Goal: Information Seeking & Learning: Learn about a topic

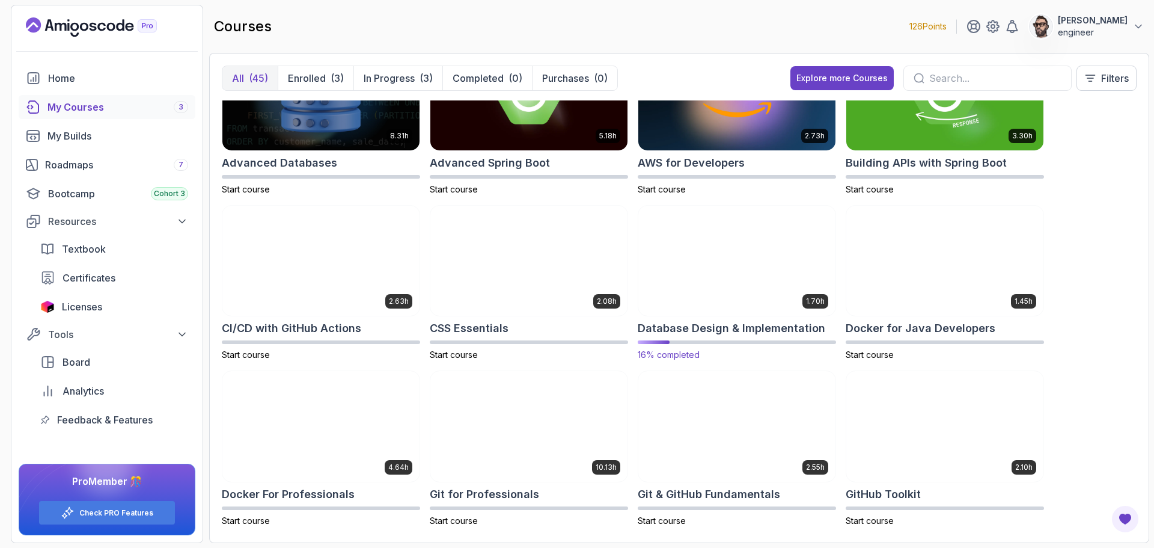
scroll to position [60, 0]
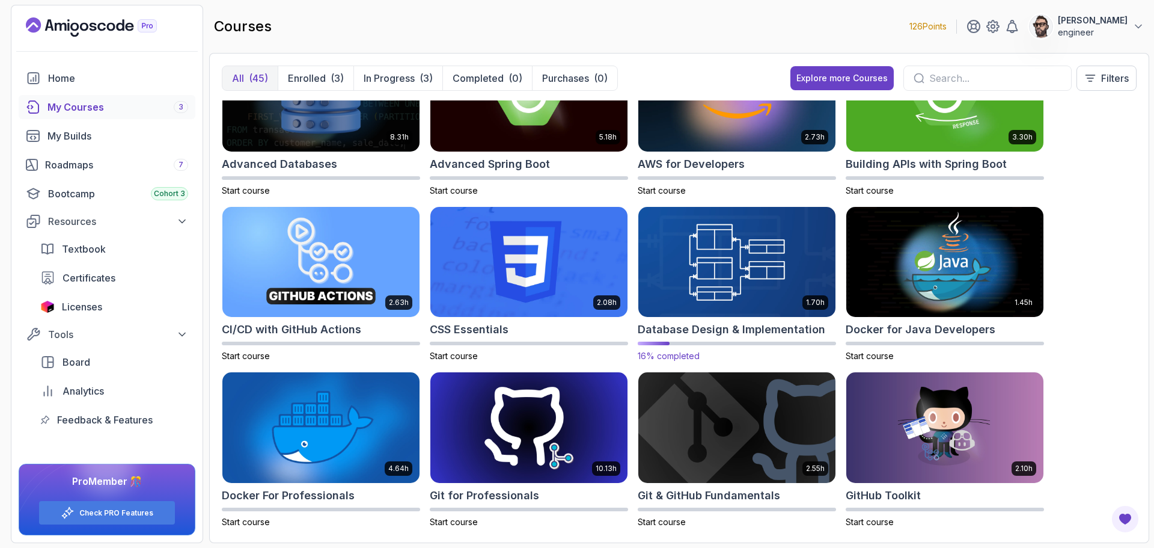
click at [715, 257] on img at bounding box center [736, 262] width 207 height 116
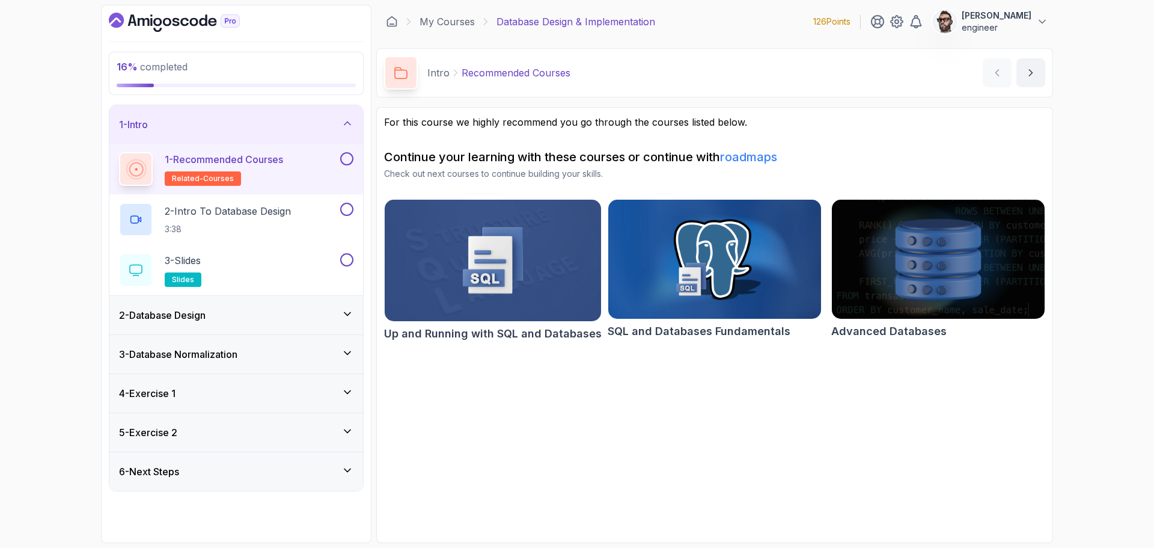
click at [727, 279] on img at bounding box center [715, 259] width 224 height 125
click at [932, 299] on img at bounding box center [938, 259] width 224 height 125
click at [355, 387] on div "4 - Exercise 1" at bounding box center [236, 393] width 254 height 38
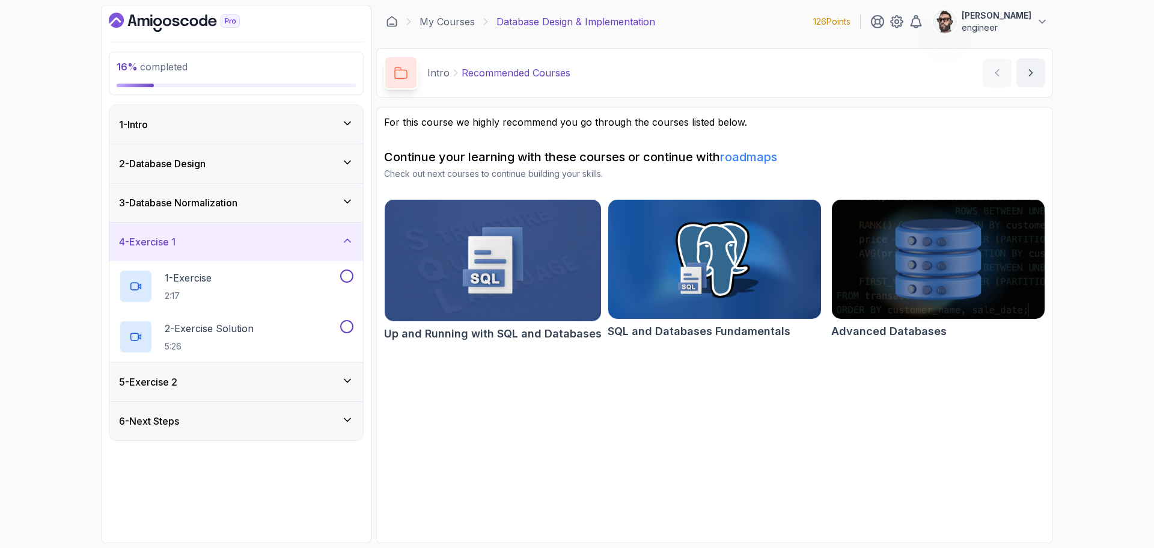
click at [262, 384] on div "5 - Exercise 2" at bounding box center [236, 381] width 234 height 14
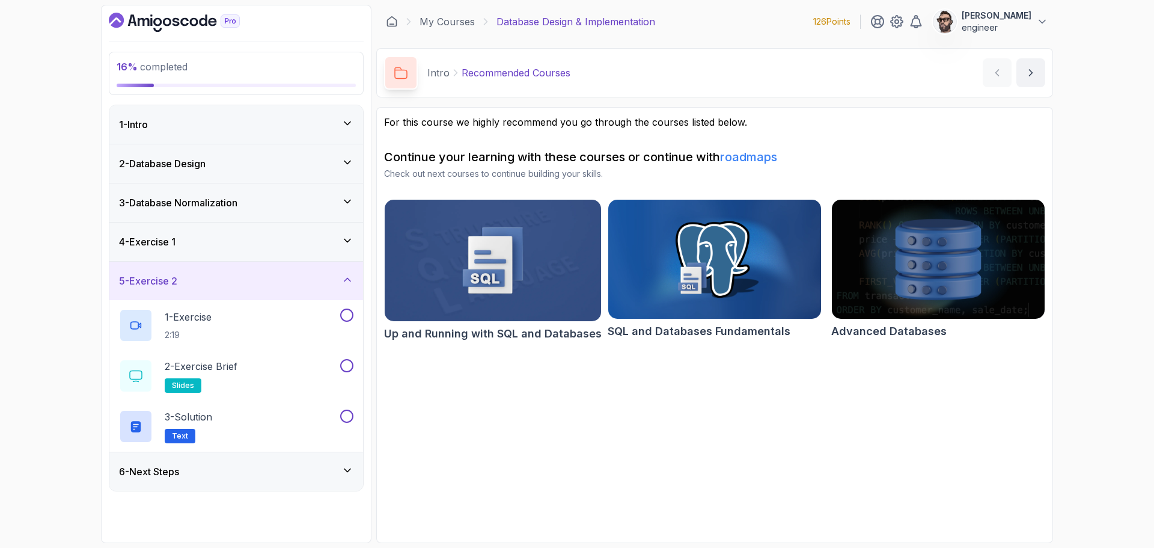
click at [240, 239] on div "4 - Exercise 1" at bounding box center [236, 241] width 234 height 14
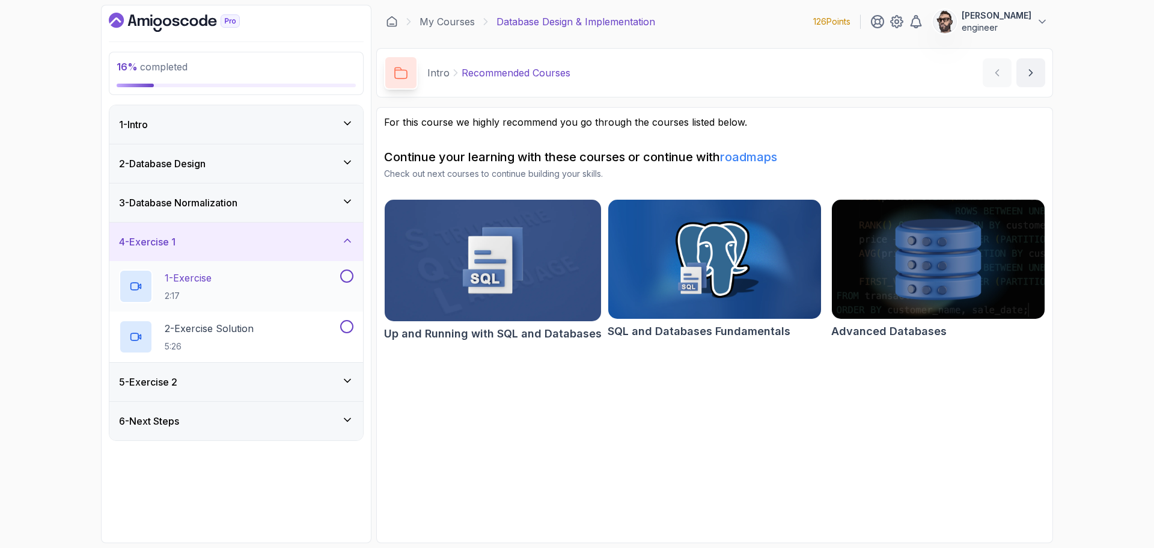
click at [217, 278] on div "1 - Exercise 2:17" at bounding box center [228, 286] width 219 height 34
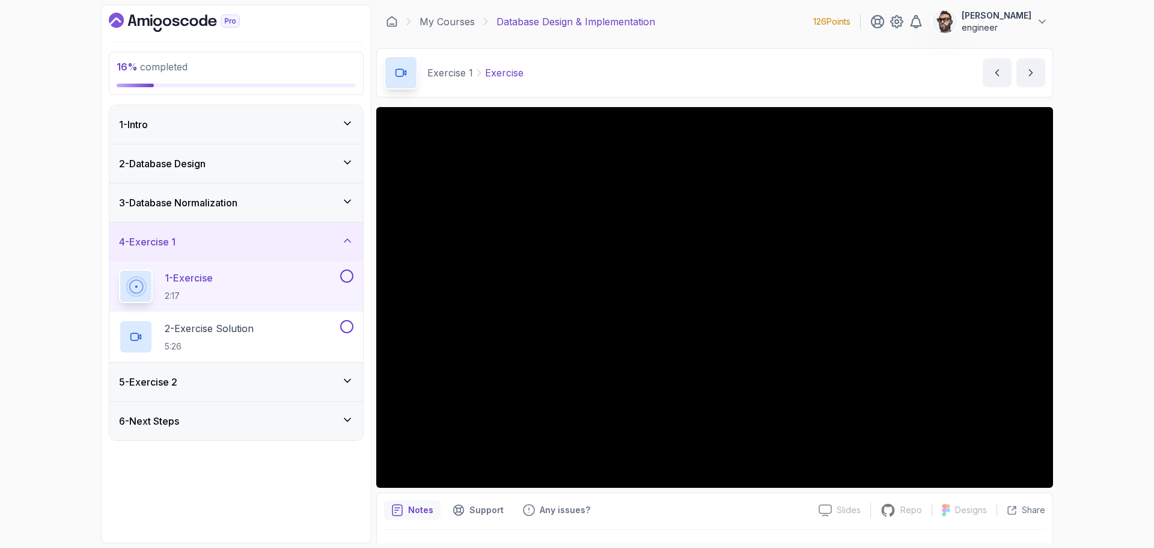
scroll to position [28, 0]
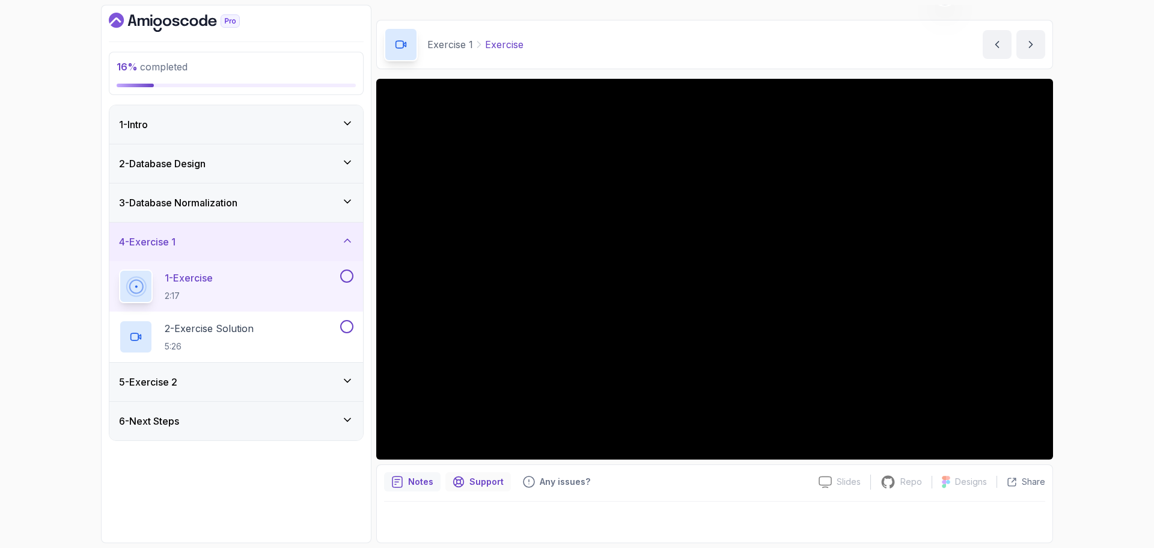
click at [487, 483] on p "Support" at bounding box center [486, 481] width 34 height 12
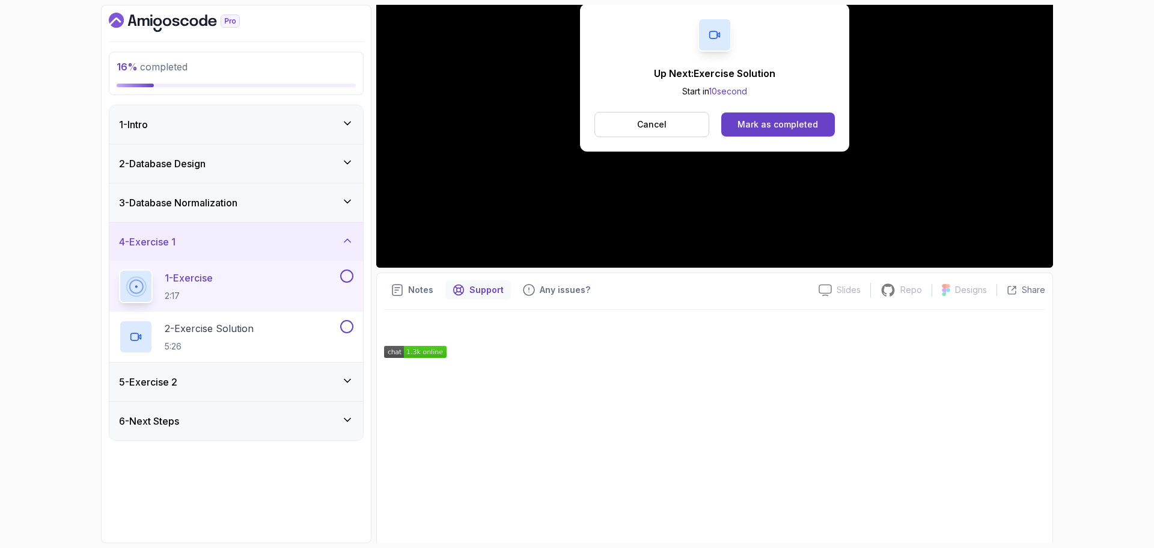
scroll to position [139, 0]
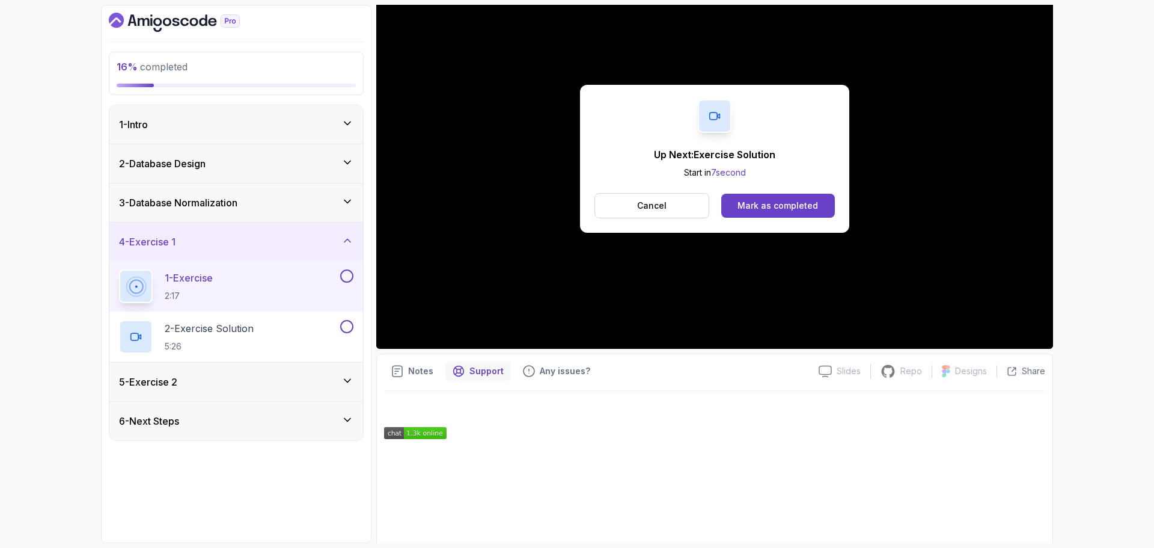
click at [316, 290] on div "1 - Exercise 2:17" at bounding box center [228, 286] width 219 height 34
click at [653, 206] on p "Cancel" at bounding box center [651, 206] width 29 height 12
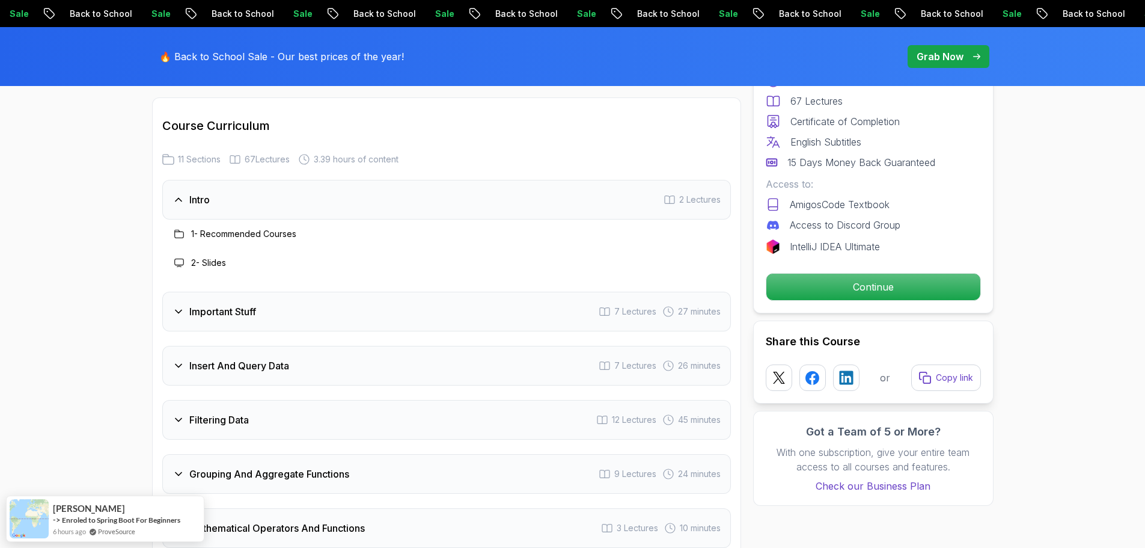
scroll to position [1623, 0]
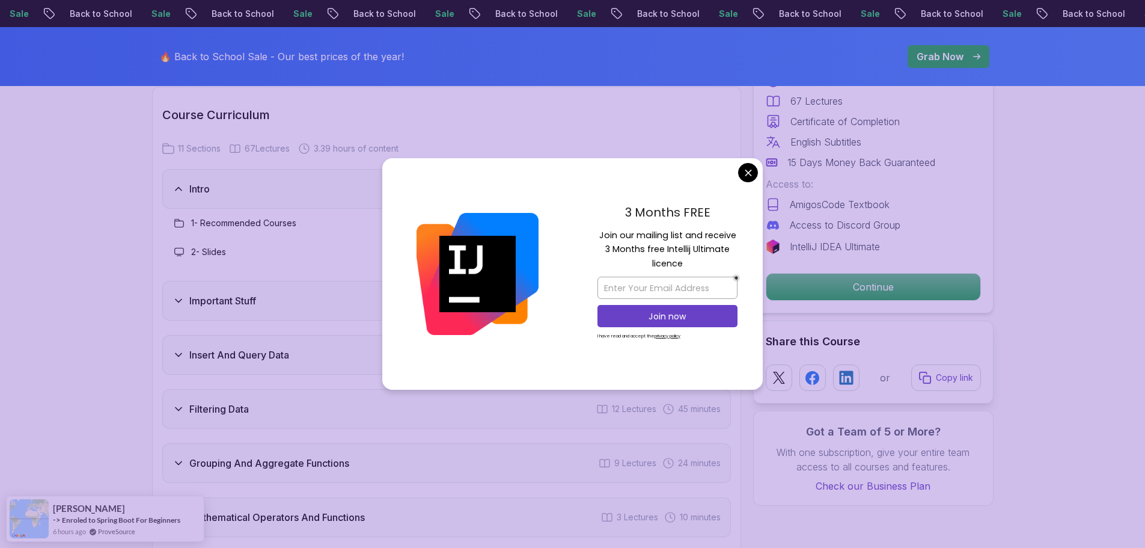
click at [748, 175] on body "Sale Back to School Sale Back to School Sale Back to School Sale Back to School…" at bounding box center [572, 500] width 1145 height 4246
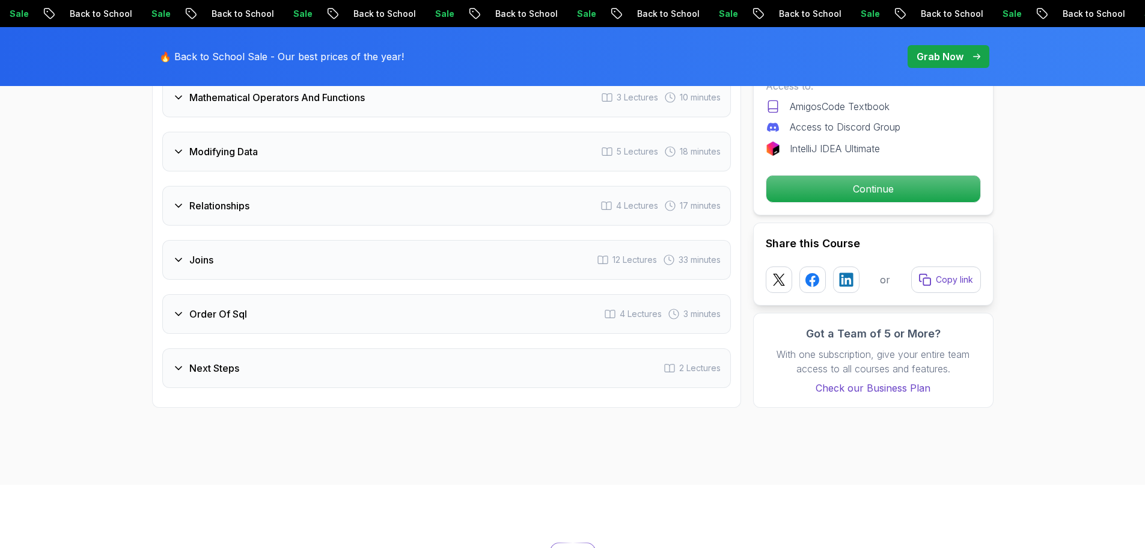
scroll to position [2044, 0]
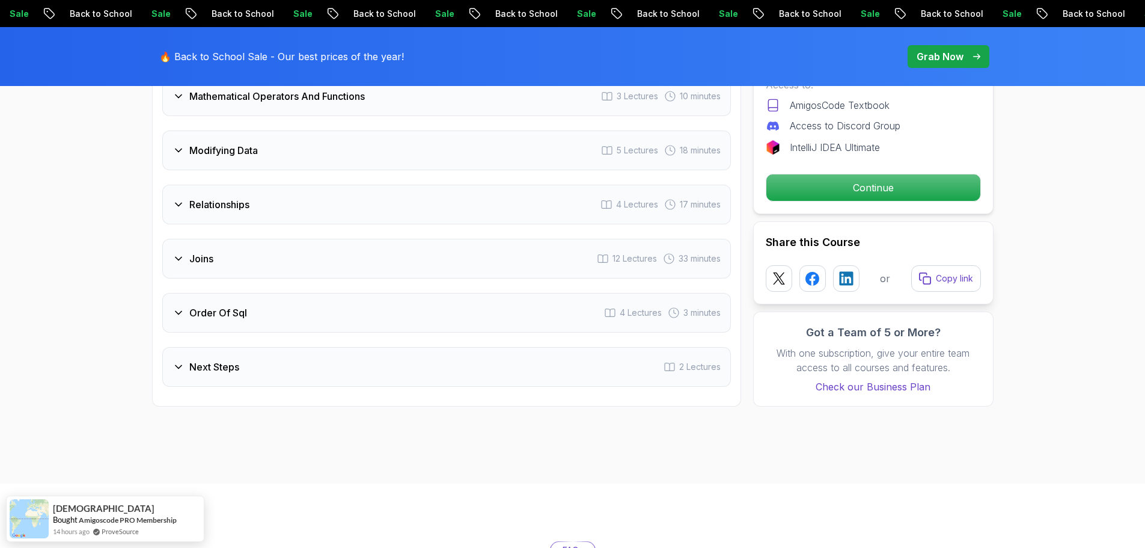
click at [320, 251] on div "Joins 12 Lectures 33 minutes" at bounding box center [446, 259] width 569 height 40
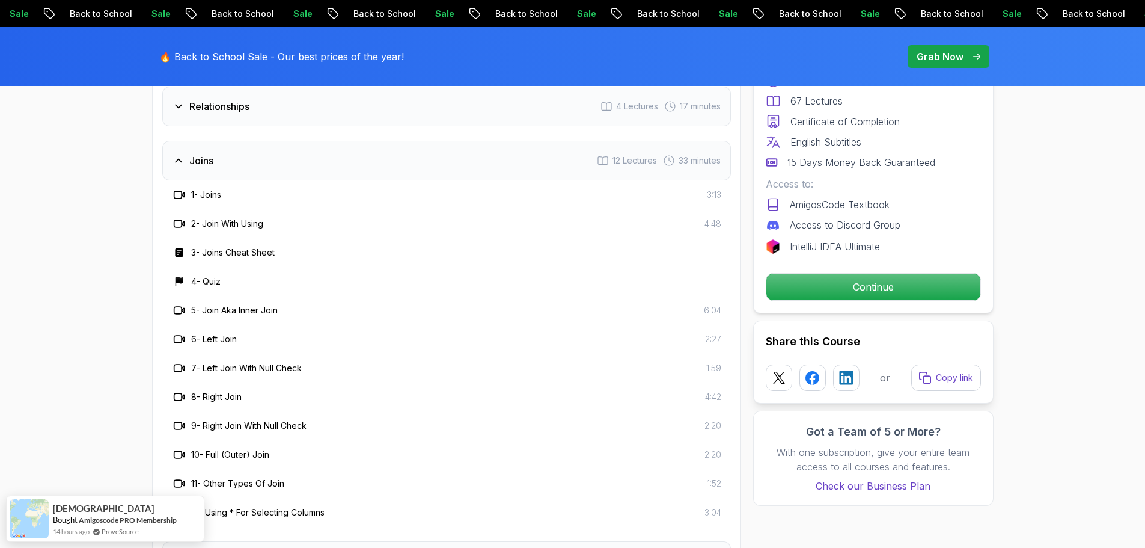
scroll to position [2226, 0]
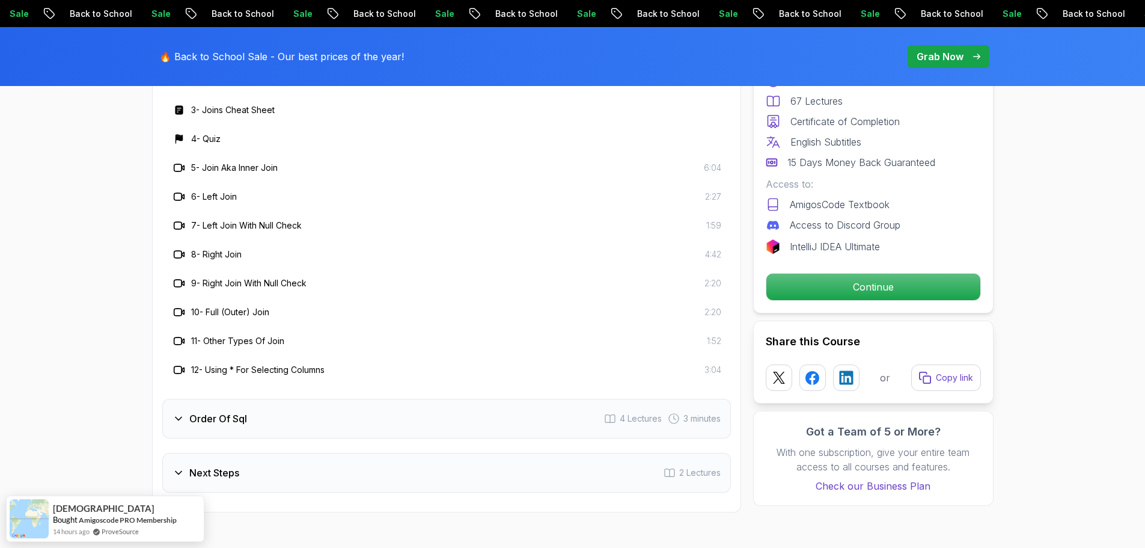
click at [410, 398] on div "Order Of Sql 4 Lectures 3 minutes" at bounding box center [446, 418] width 569 height 40
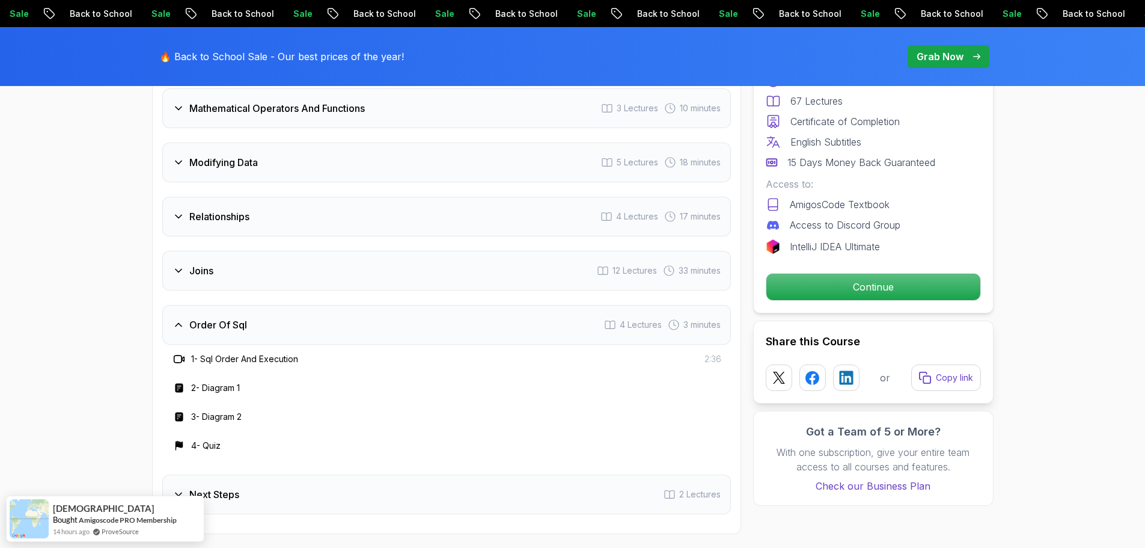
scroll to position [1866, 0]
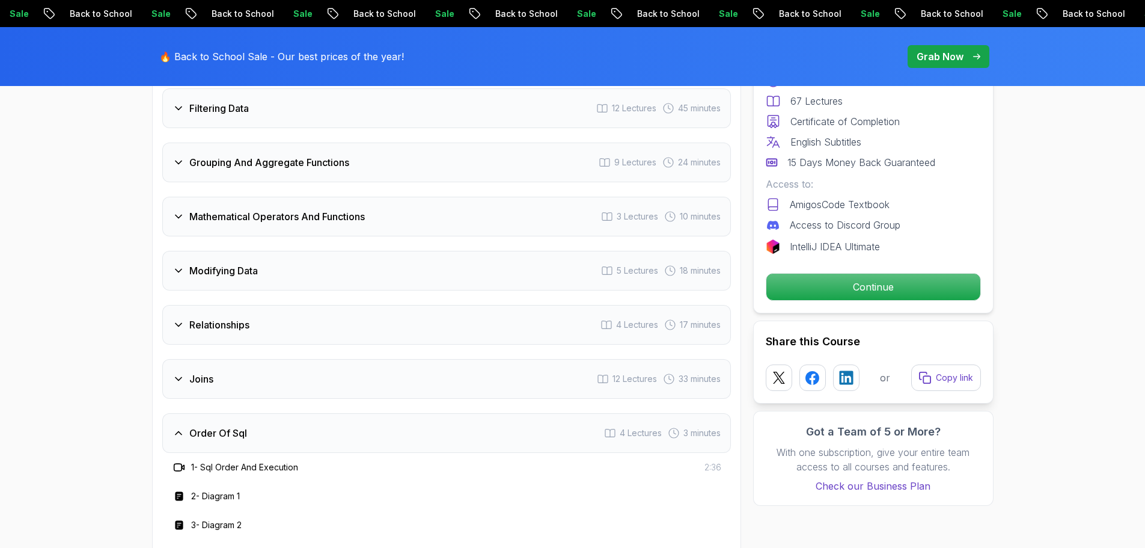
click at [406, 310] on div "Relationships 4 Lectures 17 minutes" at bounding box center [446, 325] width 569 height 40
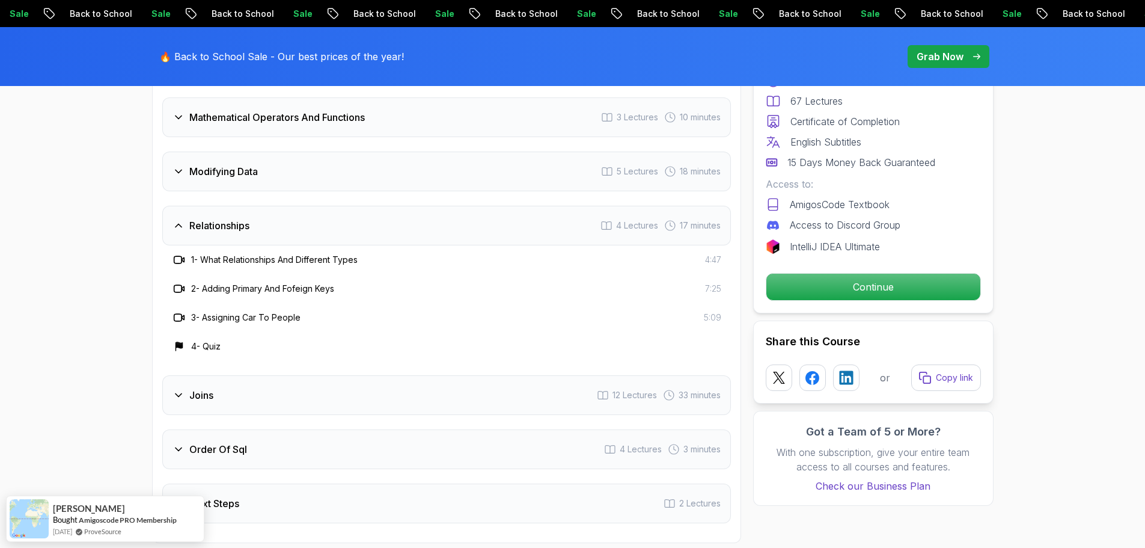
scroll to position [1986, 0]
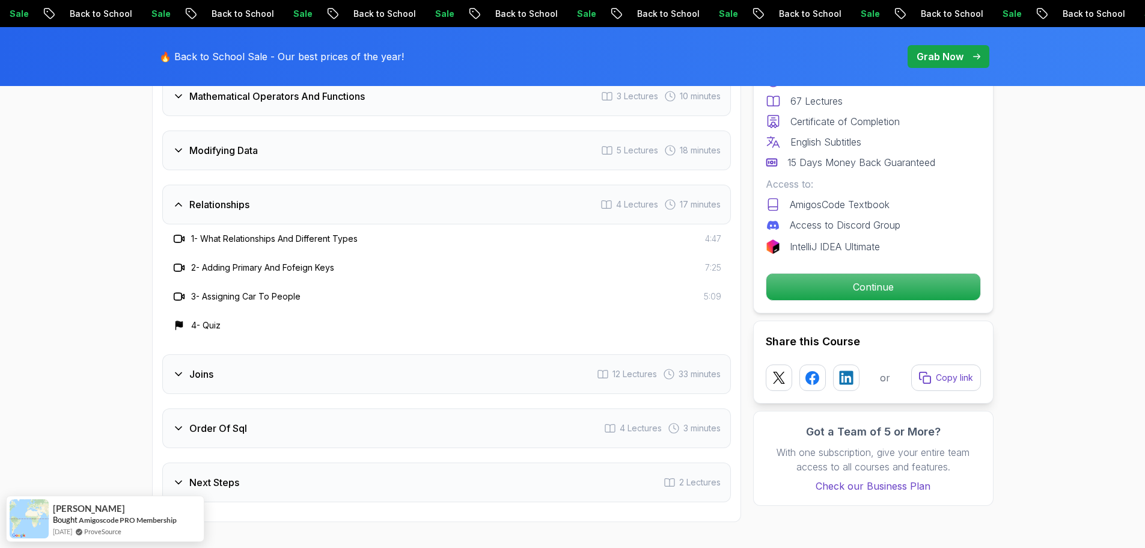
click at [372, 354] on div "Joins 12 Lectures 33 minutes" at bounding box center [446, 374] width 569 height 40
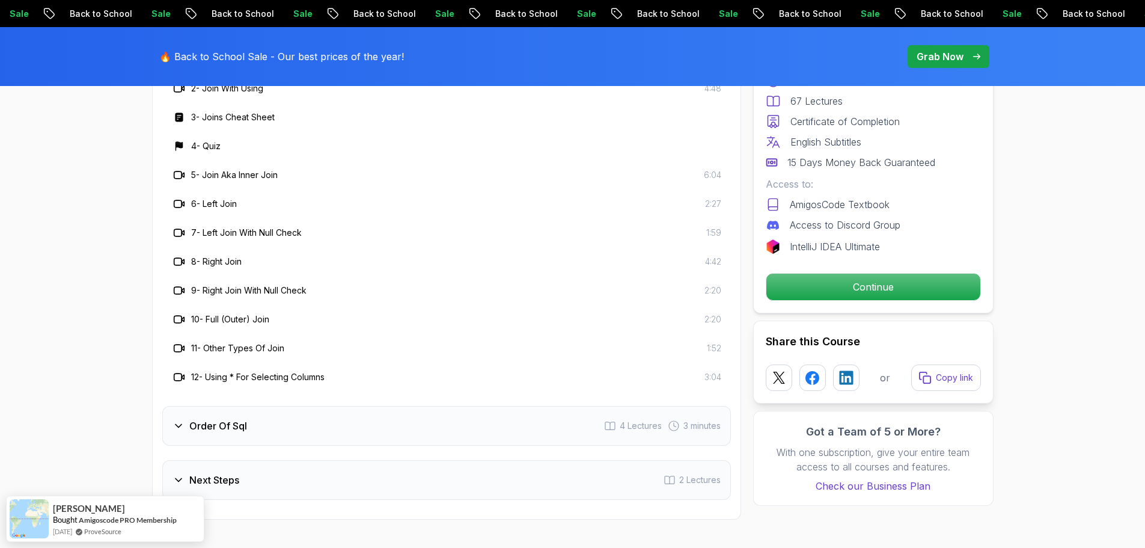
scroll to position [2286, 0]
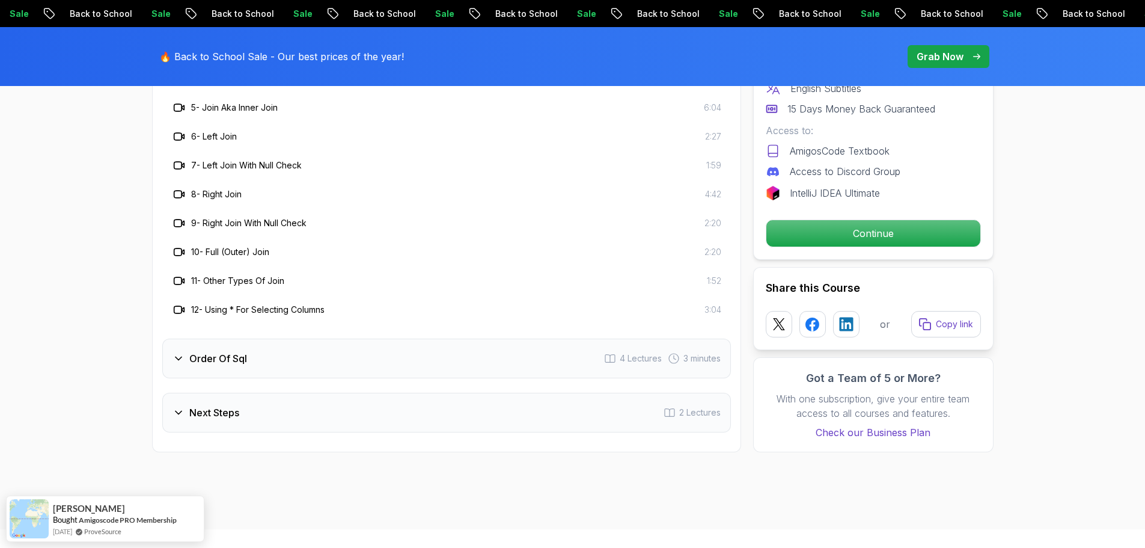
click at [388, 392] on div "Next Steps 2 Lectures" at bounding box center [446, 412] width 569 height 40
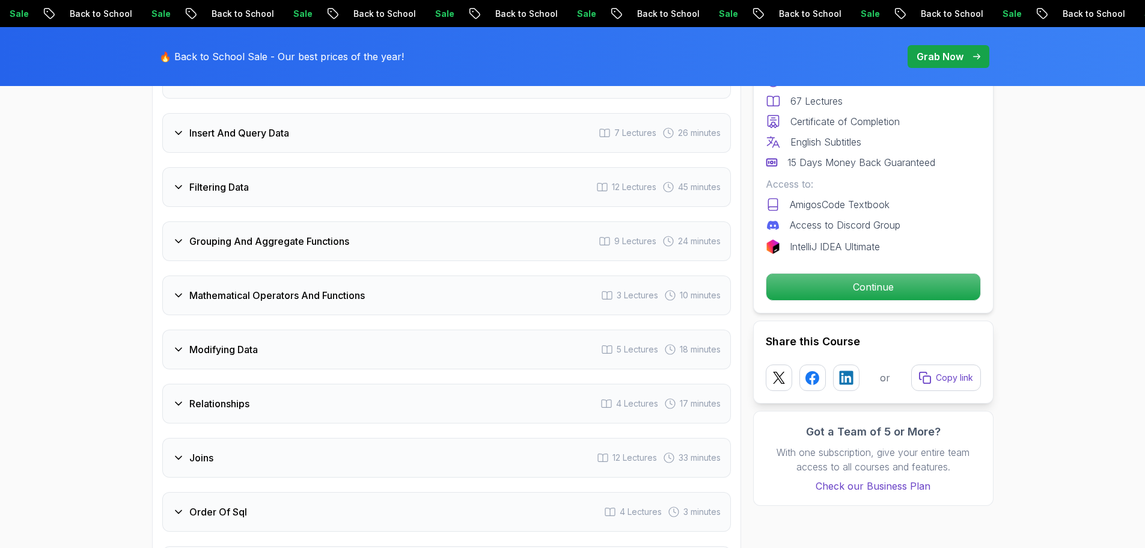
scroll to position [1685, 0]
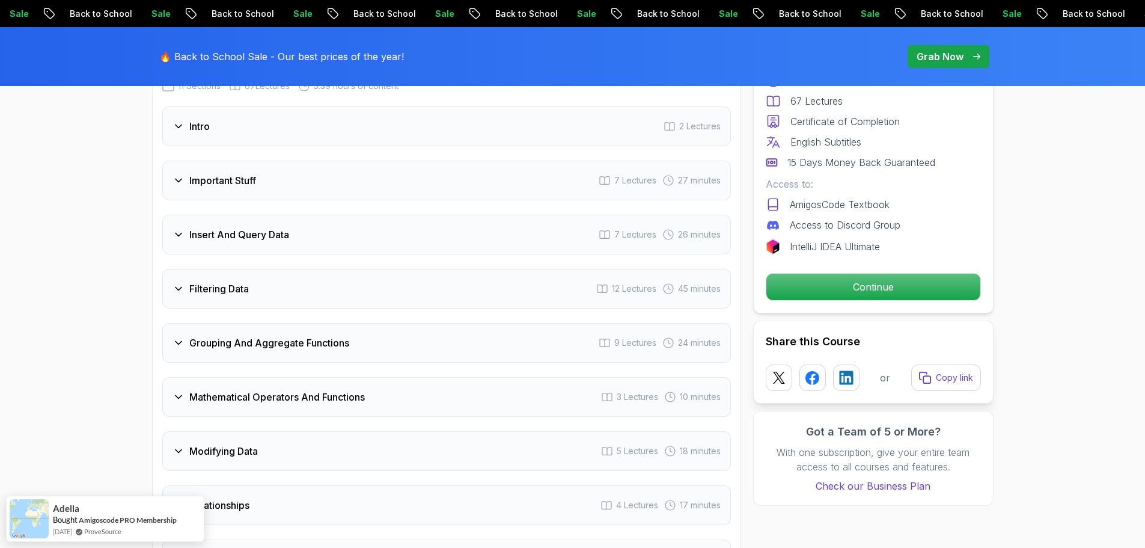
click at [384, 323] on div "Grouping And Aggregate Functions 9 Lectures 24 minutes" at bounding box center [446, 343] width 569 height 40
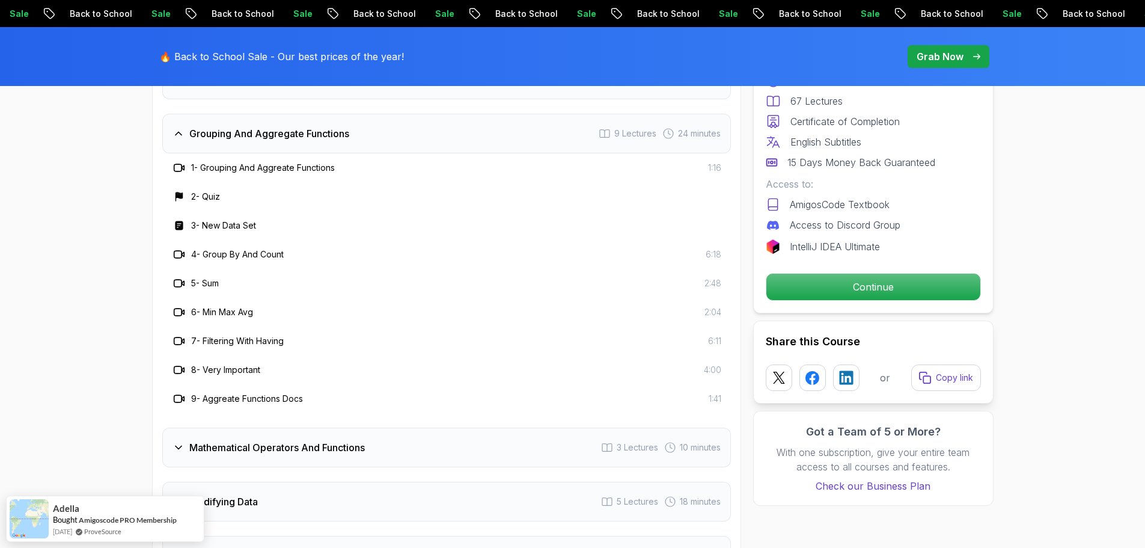
scroll to position [2046, 0]
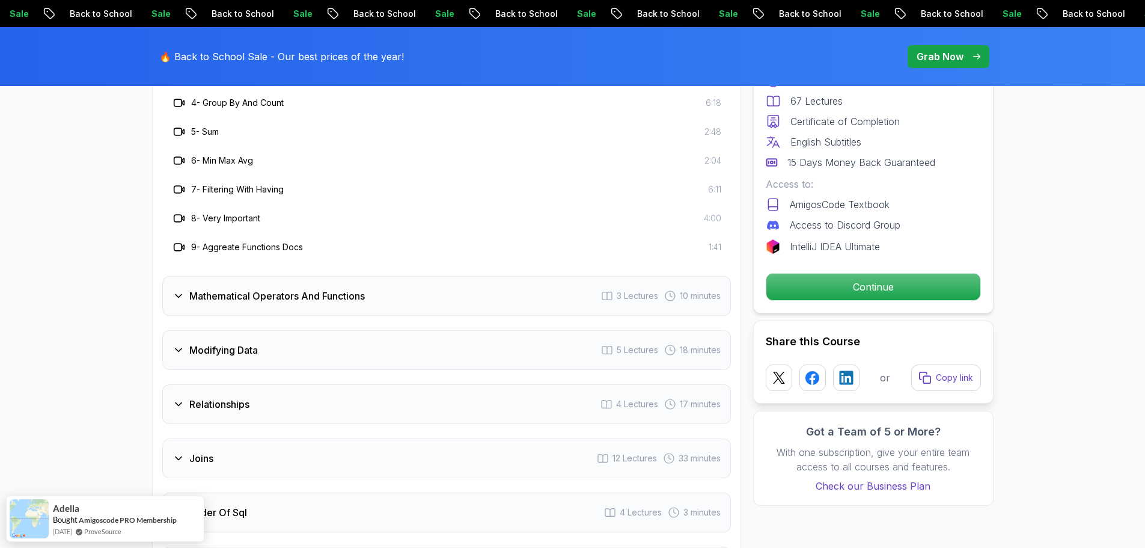
click at [391, 284] on div "Mathematical Operators And Functions 3 Lectures 10 minutes" at bounding box center [446, 296] width 569 height 40
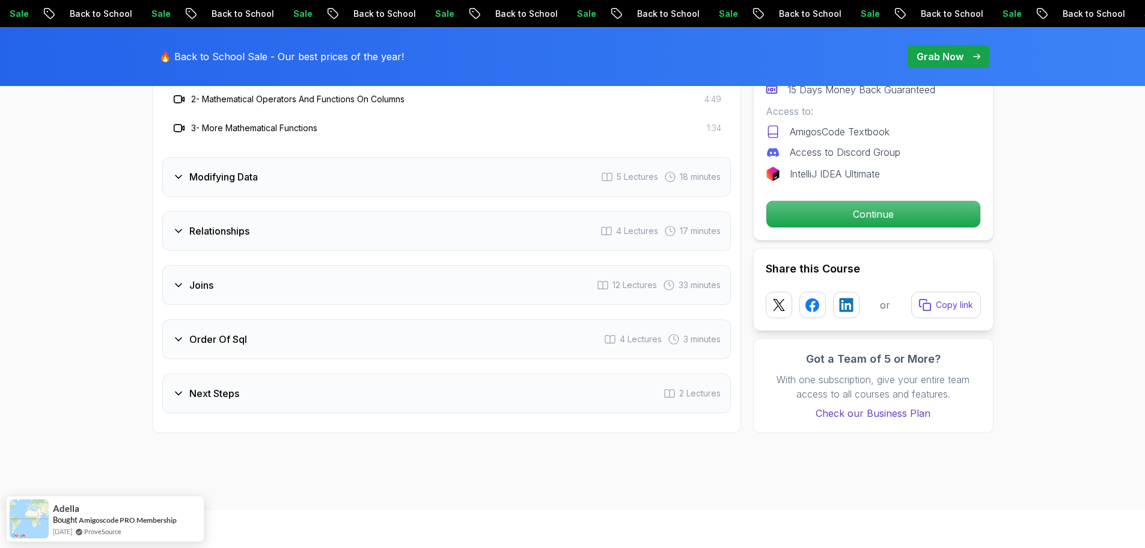
click at [356, 216] on div "Relationships 4 Lectures 17 minutes" at bounding box center [446, 231] width 569 height 40
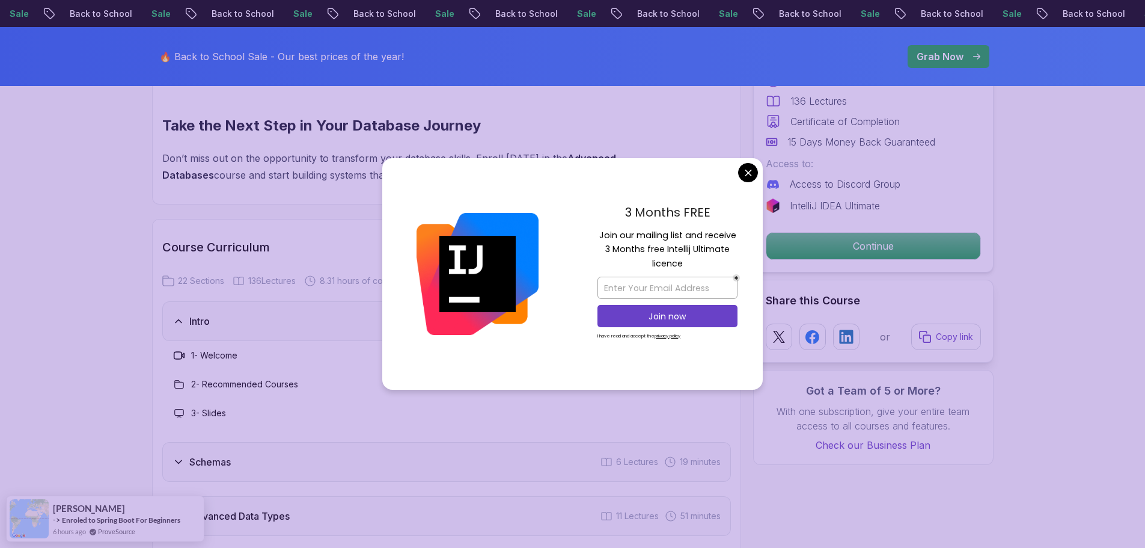
scroll to position [1803, 0]
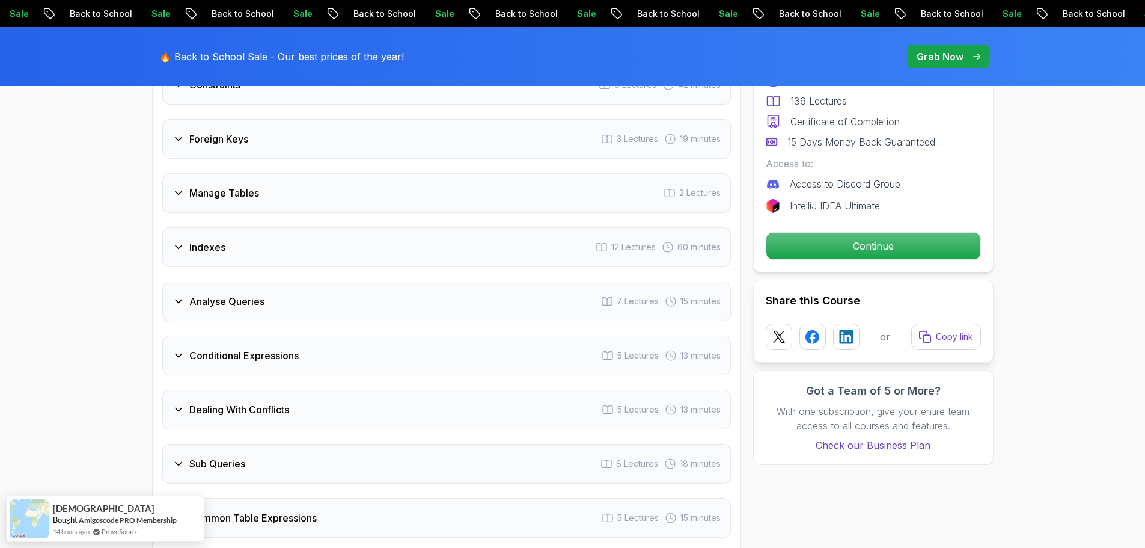
scroll to position [2104, 0]
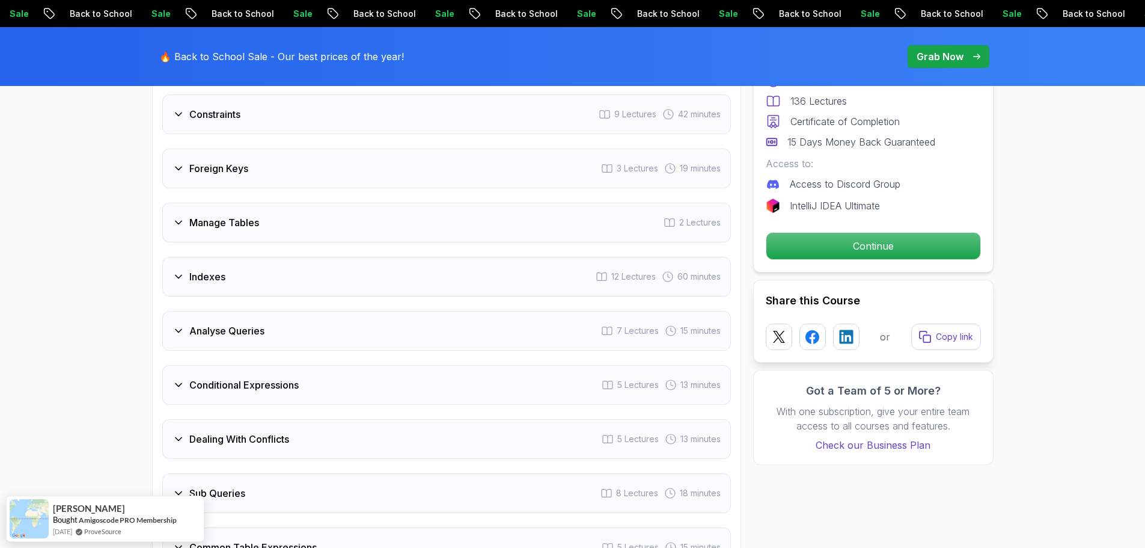
click at [510, 218] on div "Manage Tables 2 Lectures" at bounding box center [446, 223] width 569 height 40
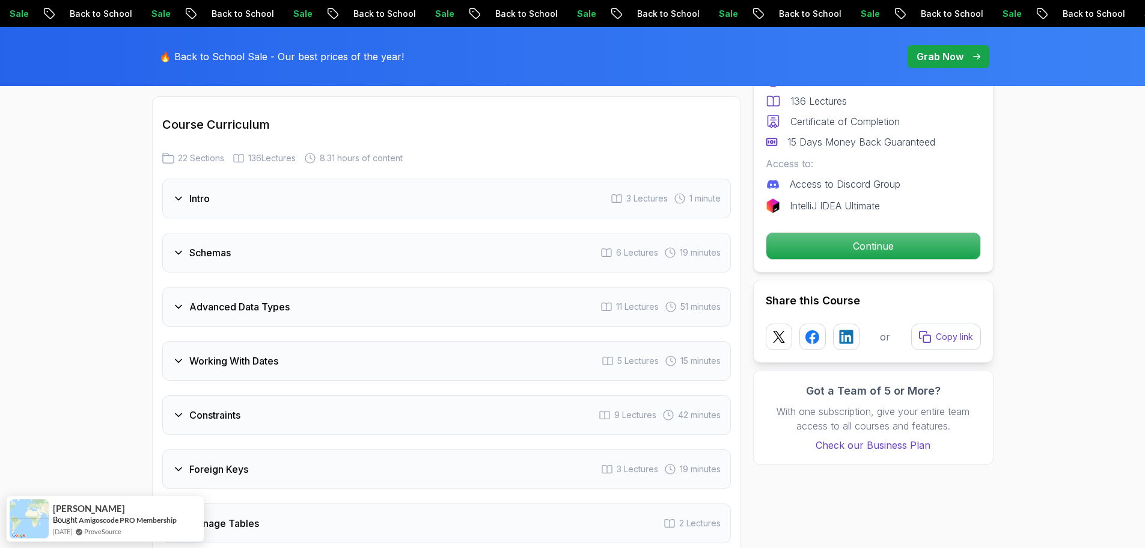
scroll to position [1476, 0]
